Goal: Navigation & Orientation: Find specific page/section

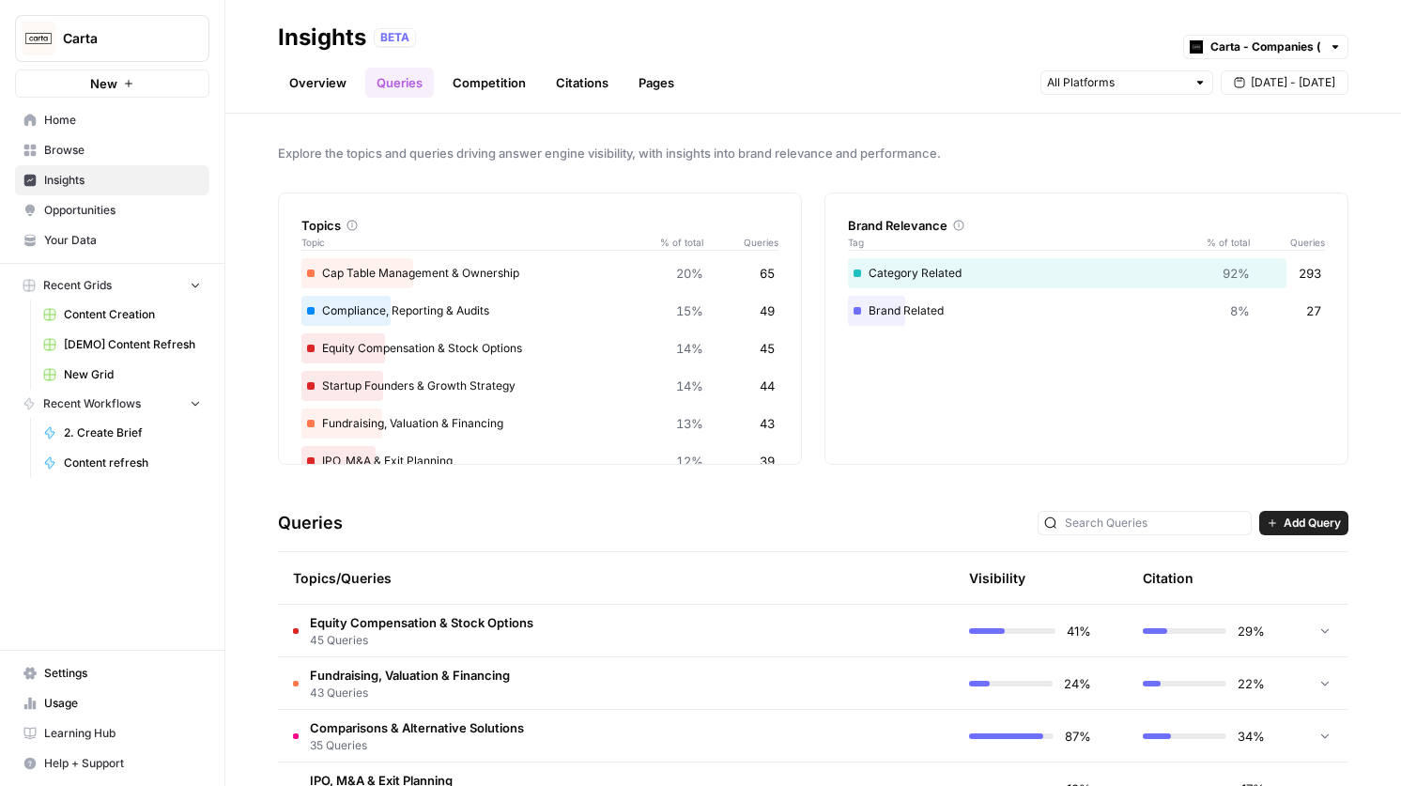
click at [469, 74] on link "Competition" at bounding box center [489, 83] width 96 height 30
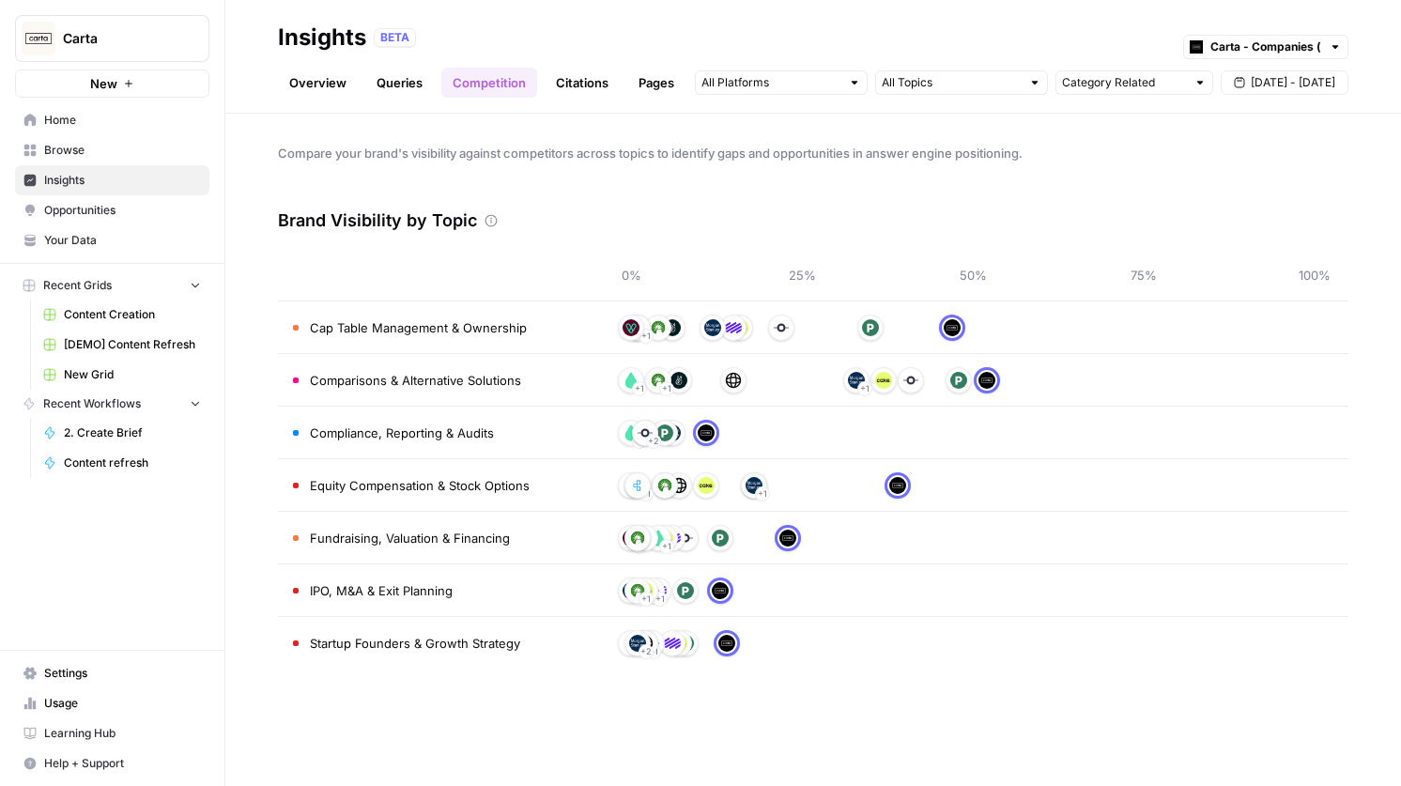
click at [589, 82] on link "Citations" at bounding box center [581, 83] width 75 height 30
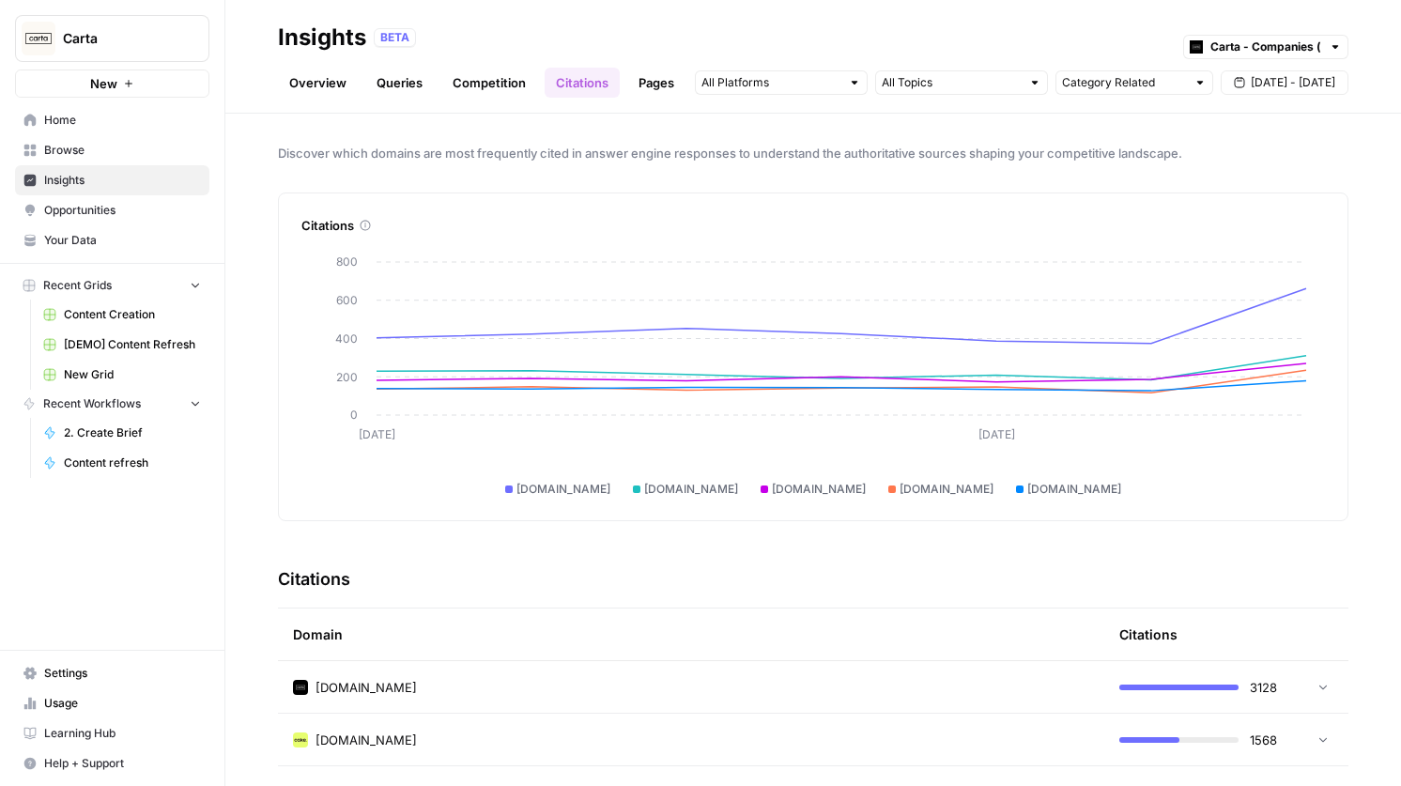
click at [468, 89] on link "Competition" at bounding box center [489, 83] width 96 height 30
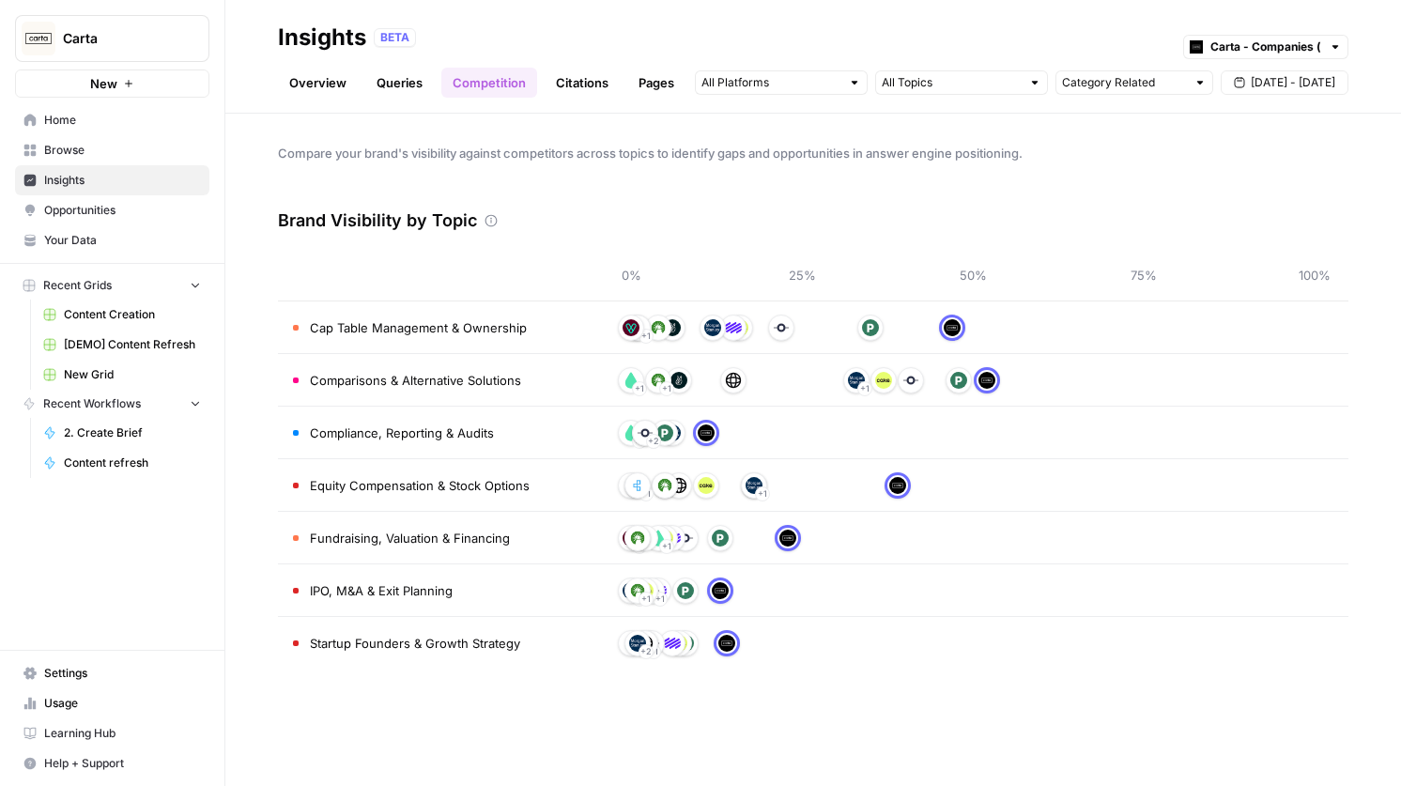
click at [378, 88] on link "Queries" at bounding box center [399, 83] width 69 height 30
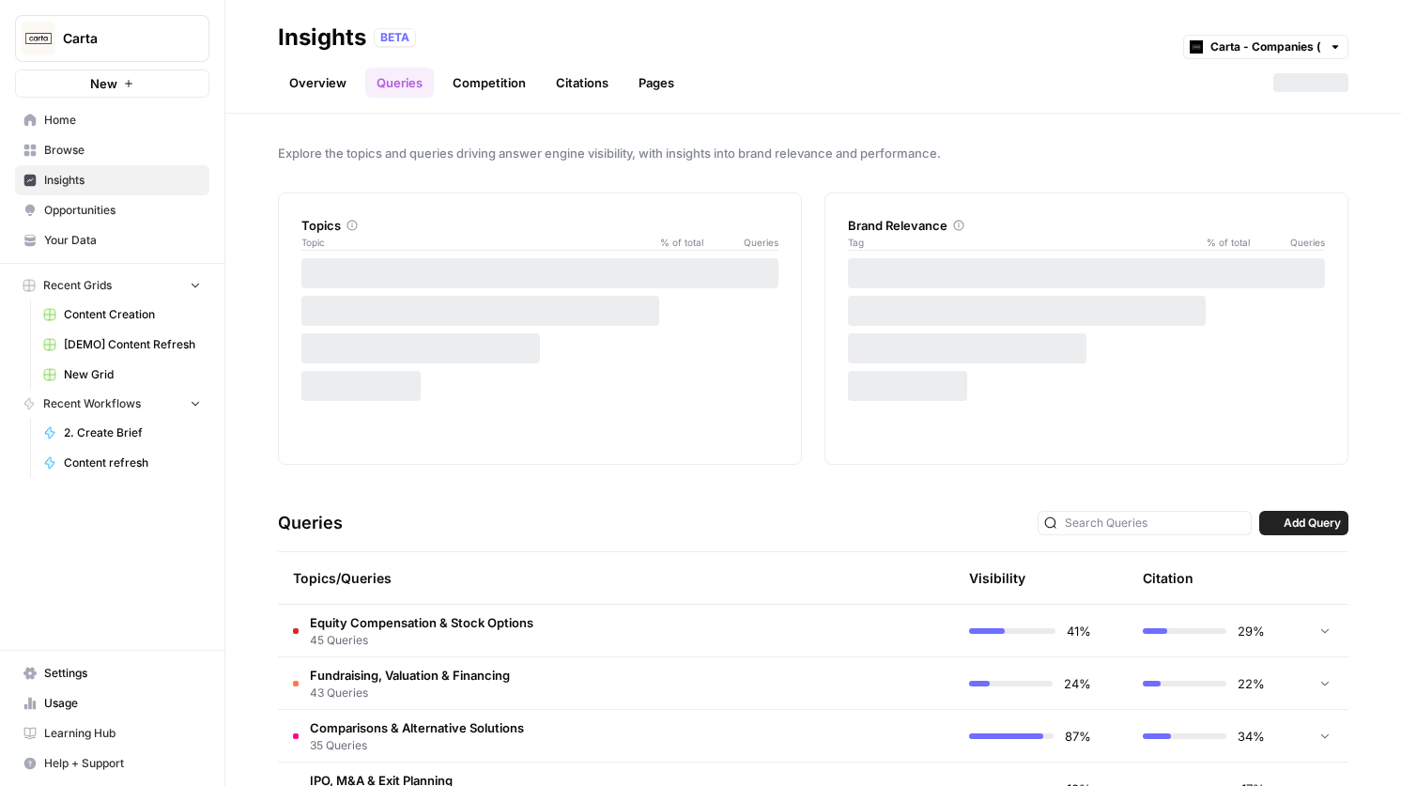
click at [292, 85] on link "Overview" at bounding box center [318, 83] width 80 height 30
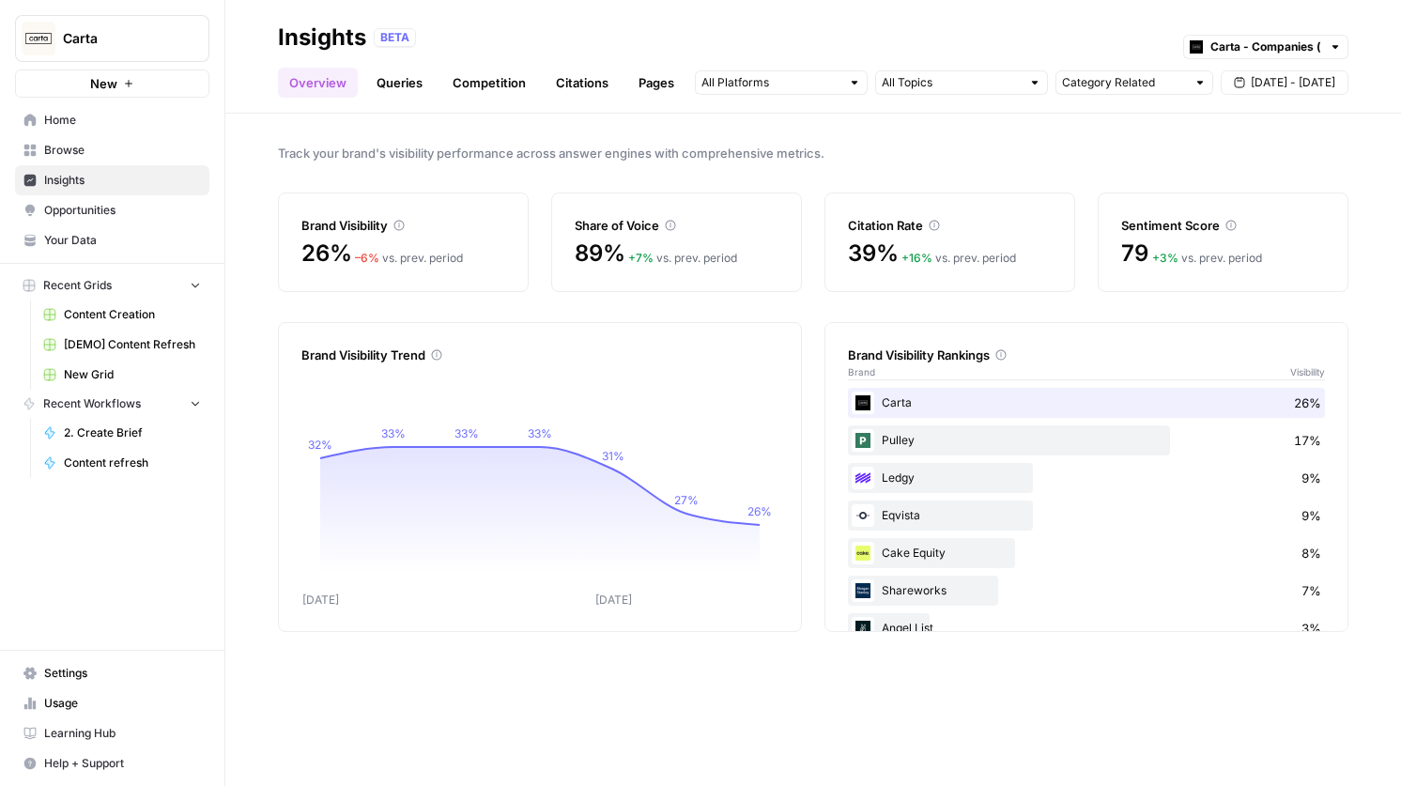
click at [477, 95] on link "Competition" at bounding box center [489, 83] width 96 height 30
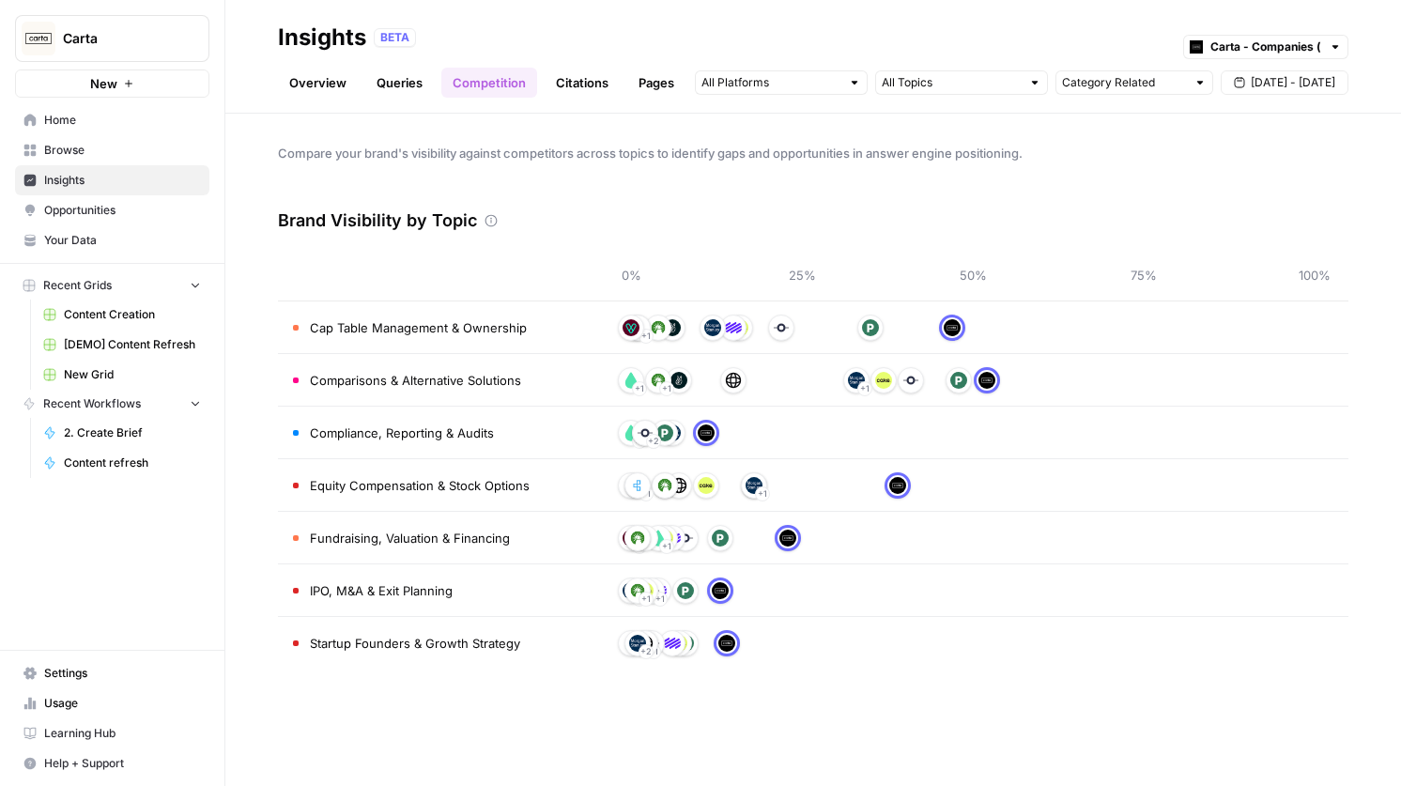
click at [581, 70] on link "Citations" at bounding box center [581, 83] width 75 height 30
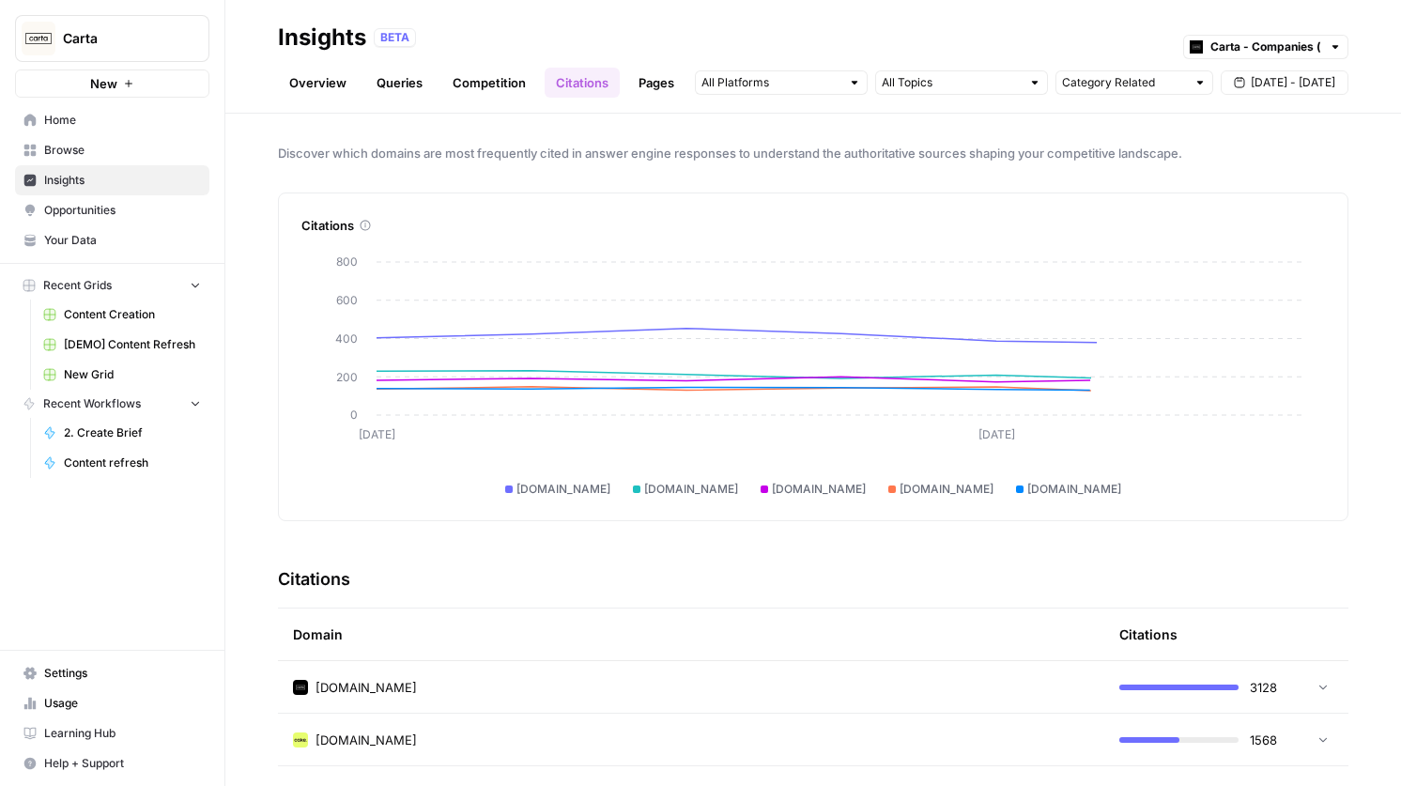
click at [412, 69] on link "Queries" at bounding box center [399, 83] width 69 height 30
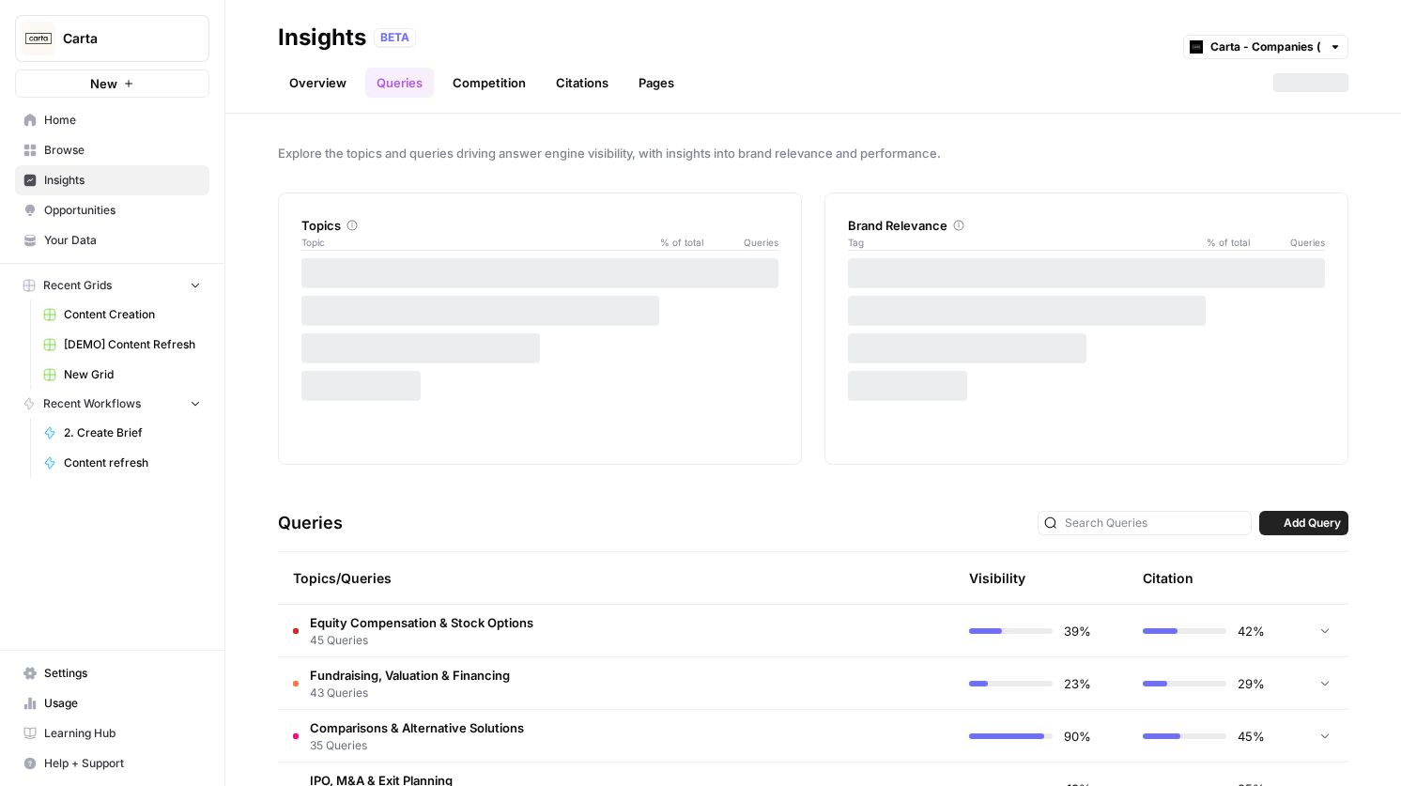
click at [262, 82] on header "Insights BETA Carta - Companies (cap table) Overview Queries Competition Citati…" at bounding box center [812, 57] width 1175 height 114
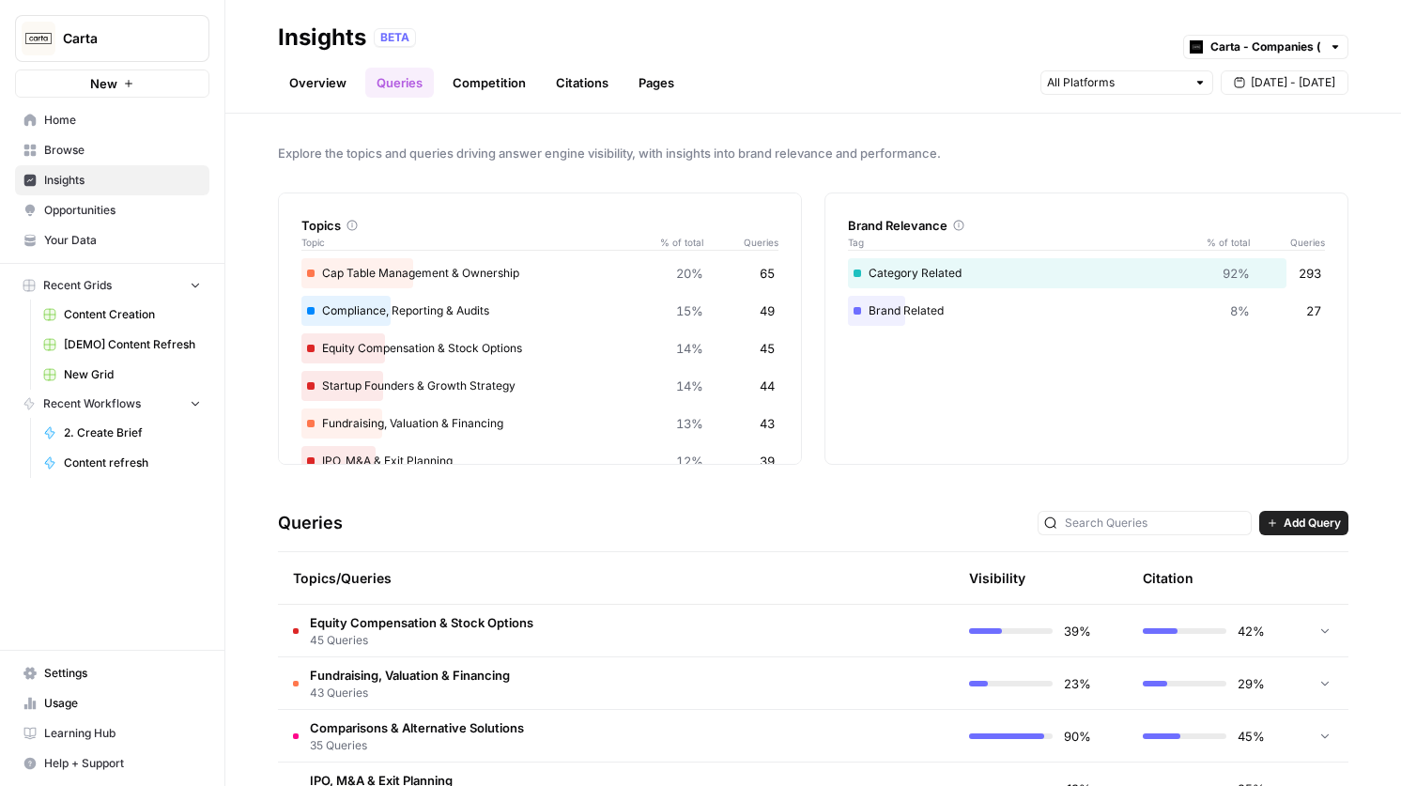
click at [598, 96] on link "Citations" at bounding box center [581, 83] width 75 height 30
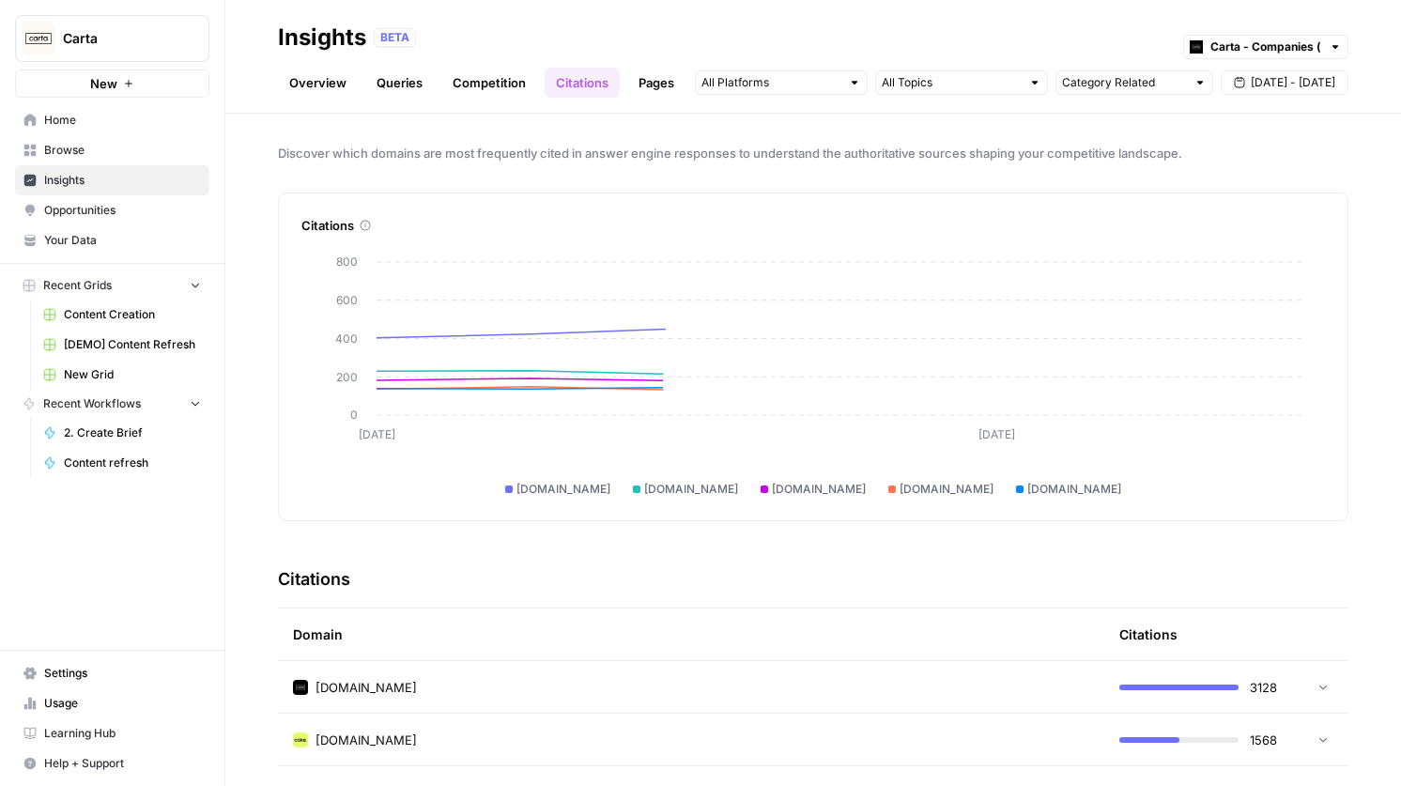
click at [658, 72] on link "Pages" at bounding box center [656, 83] width 58 height 30
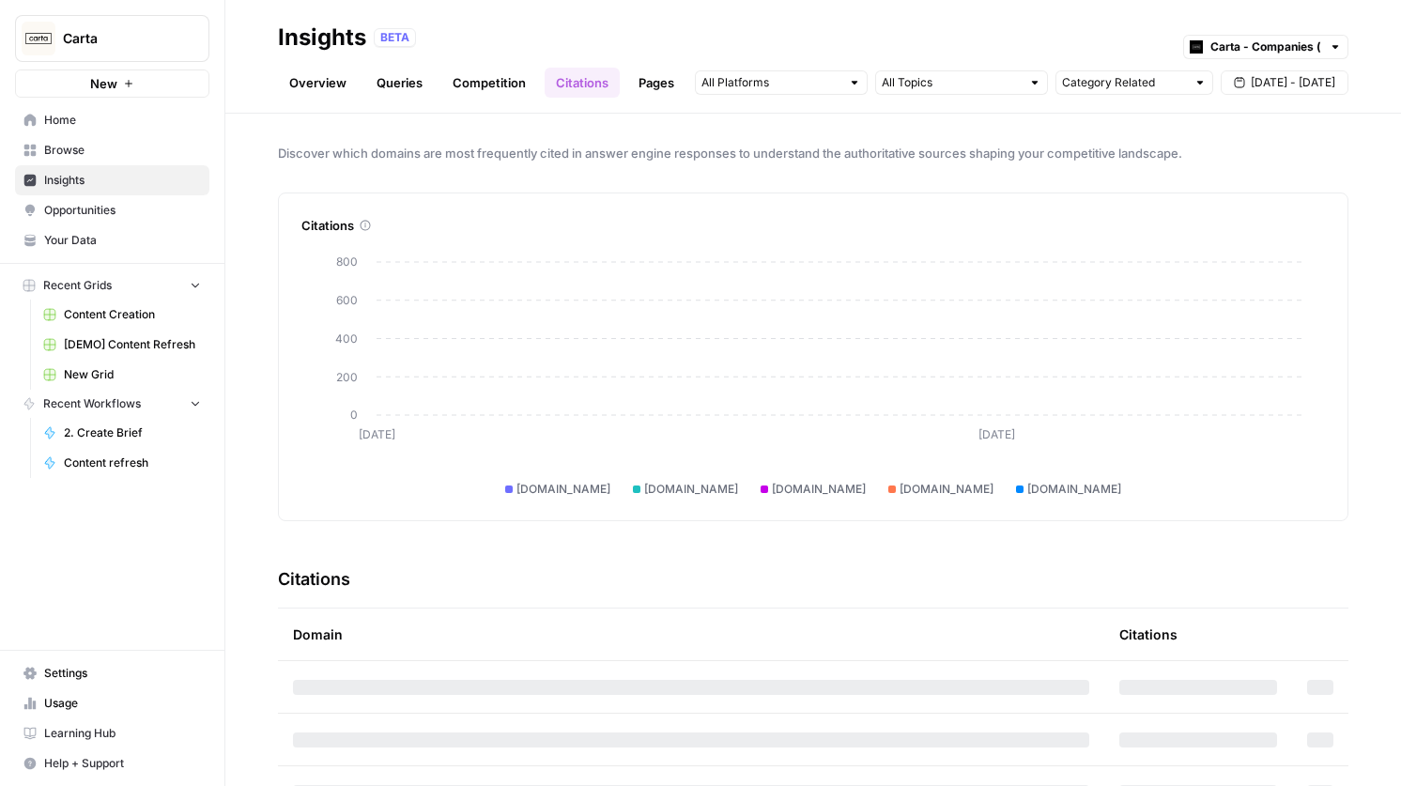
click at [153, 54] on button "Carta" at bounding box center [112, 38] width 194 height 47
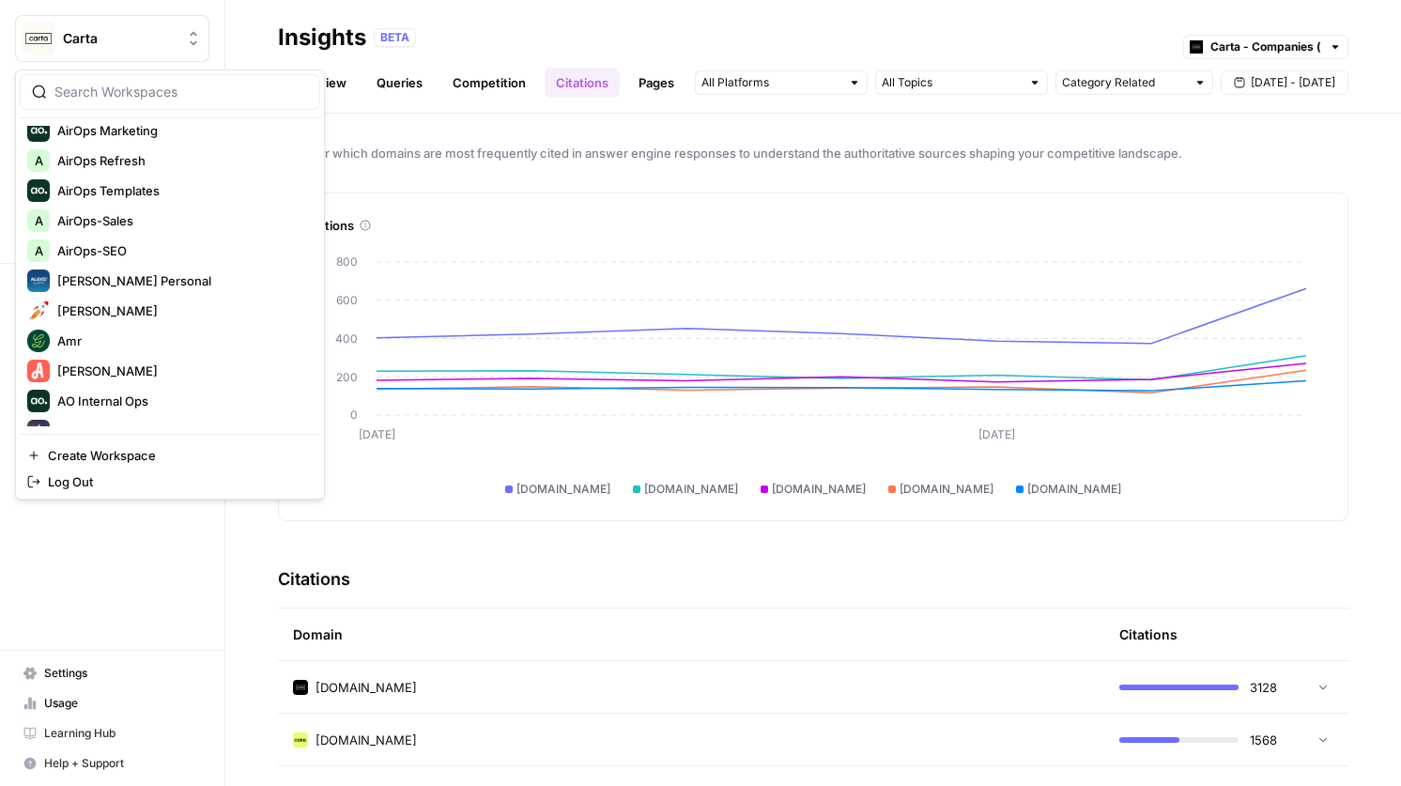
scroll to position [645, 0]
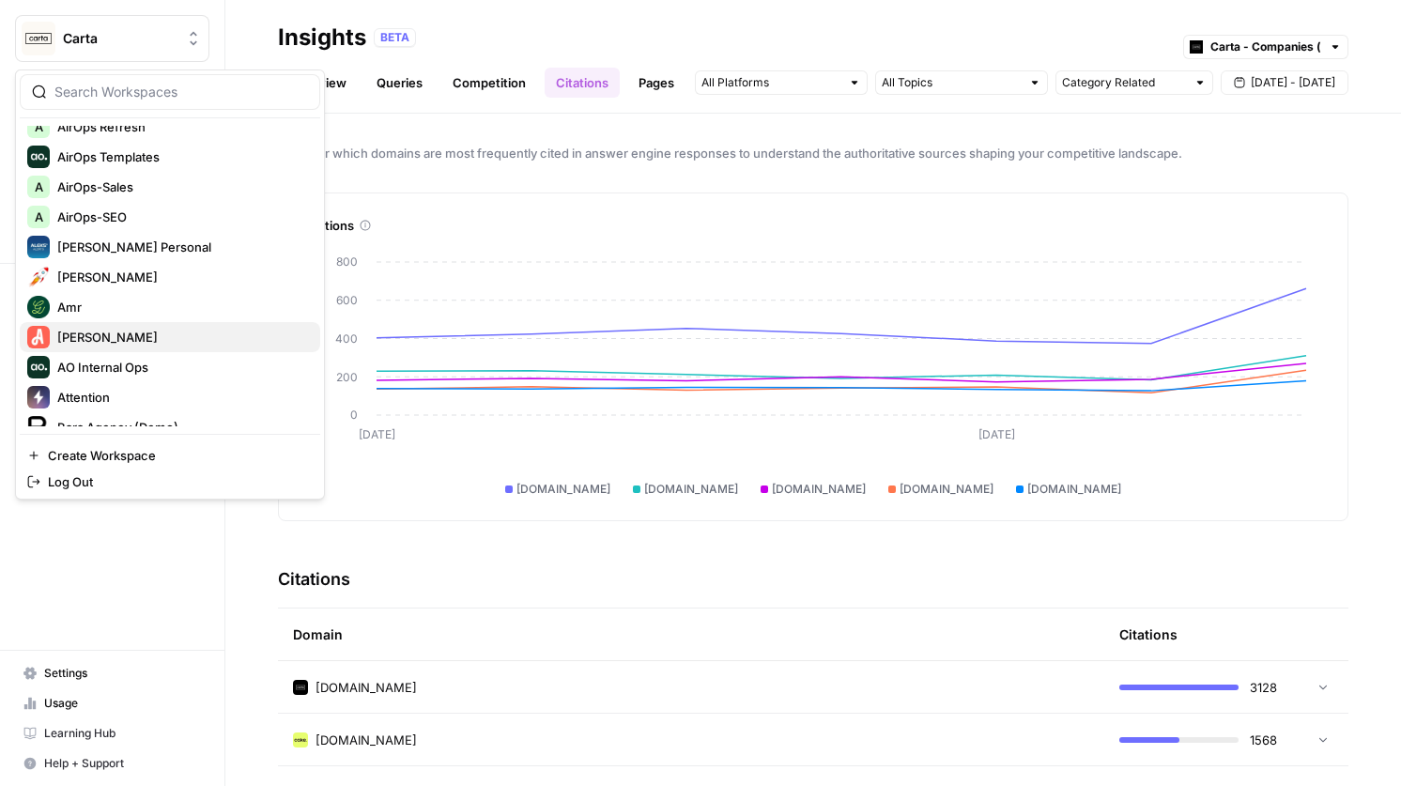
click at [178, 326] on div "Angi" at bounding box center [169, 337] width 285 height 23
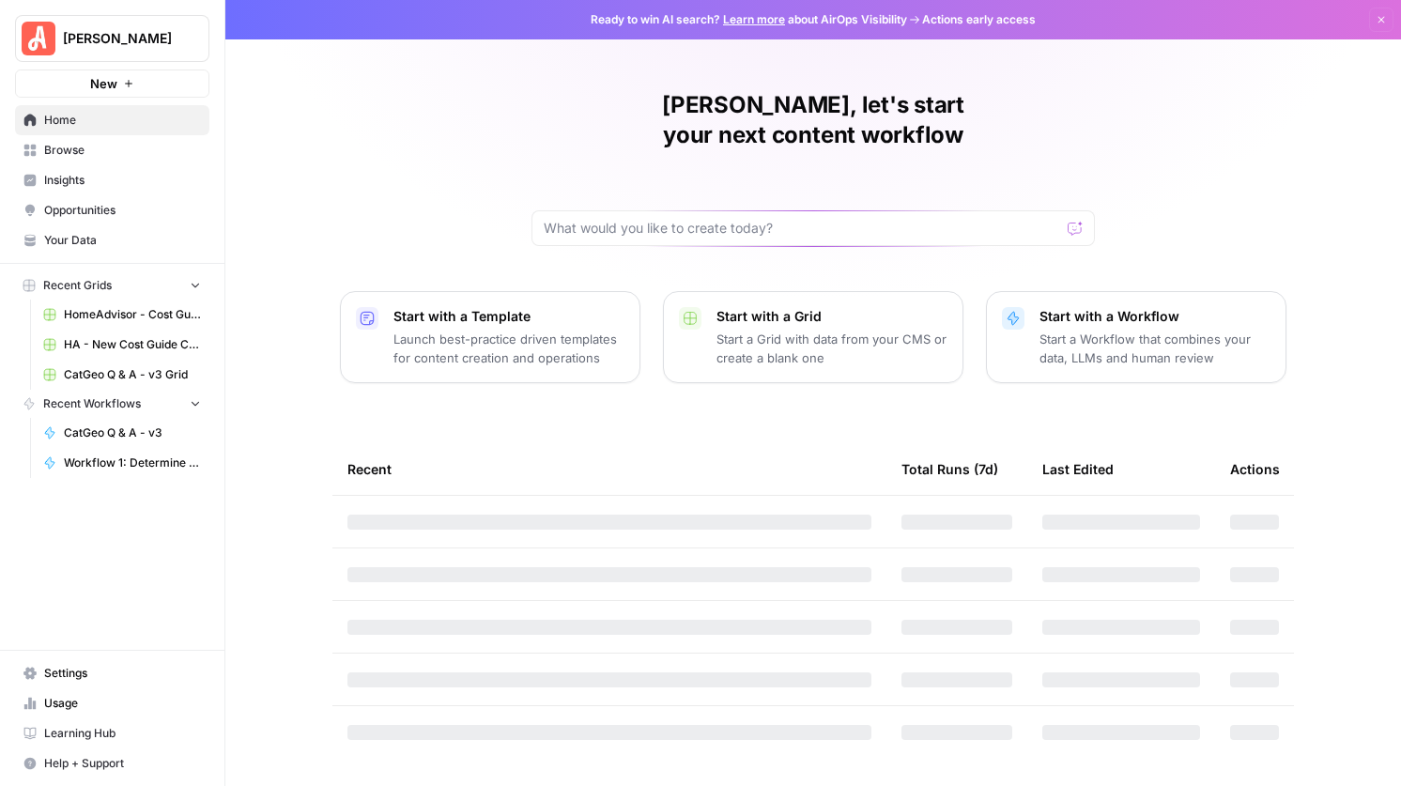
click at [73, 185] on span "Insights" at bounding box center [122, 180] width 157 height 17
